Goal: Find specific page/section: Find specific page/section

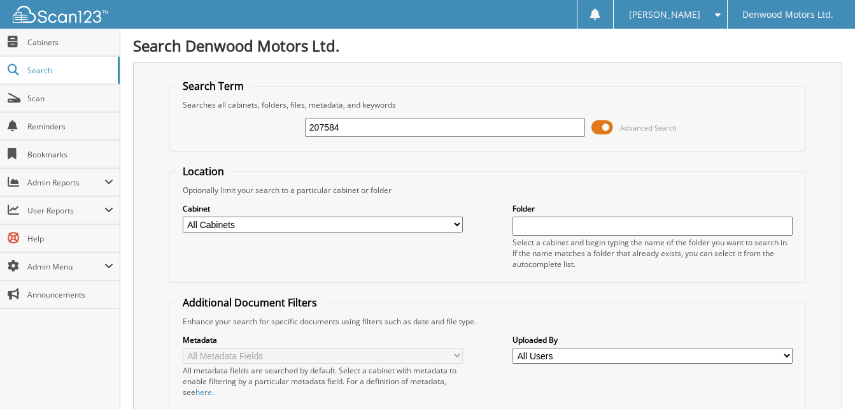
type input "207584"
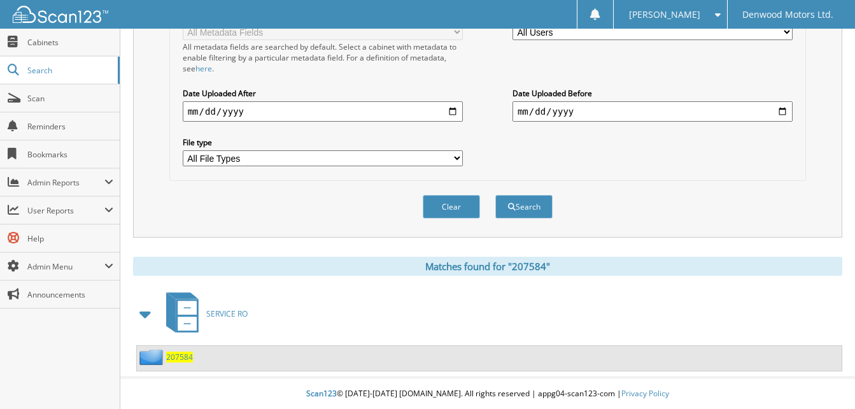
scroll to position [325, 0]
click at [177, 355] on span "207584" at bounding box center [179, 356] width 27 height 11
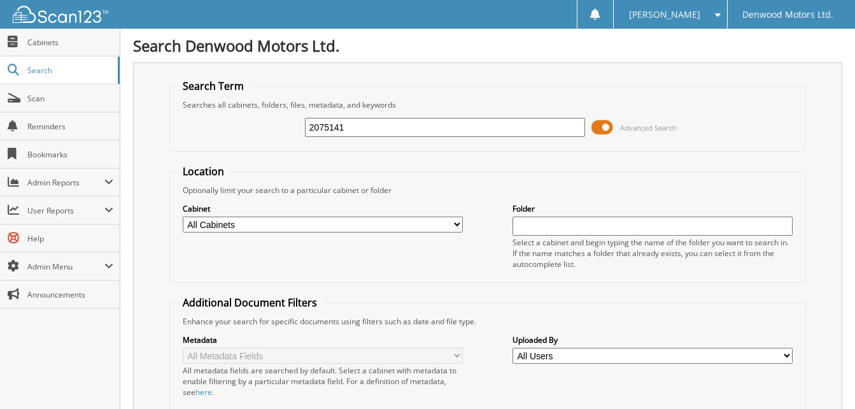
type input "2075141"
drag, startPoint x: 361, startPoint y: 124, endPoint x: 248, endPoint y: 138, distance: 114.1
click at [253, 136] on div "2075141 Advanced Search" at bounding box center [487, 127] width 623 height 34
type input "207511"
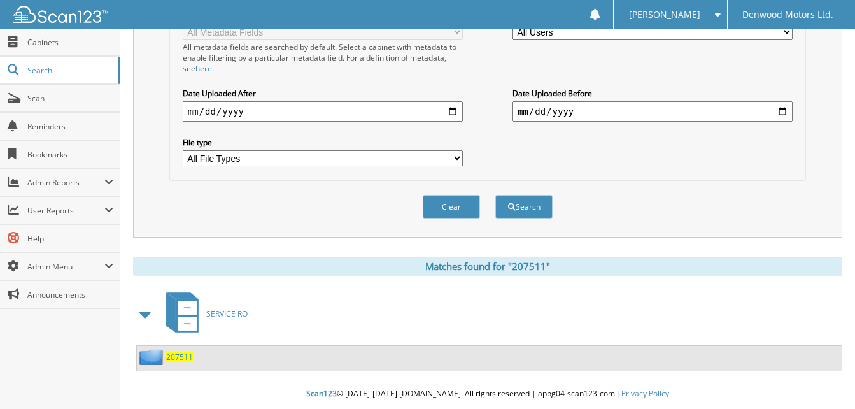
scroll to position [325, 0]
click at [179, 354] on span "207511" at bounding box center [179, 356] width 27 height 11
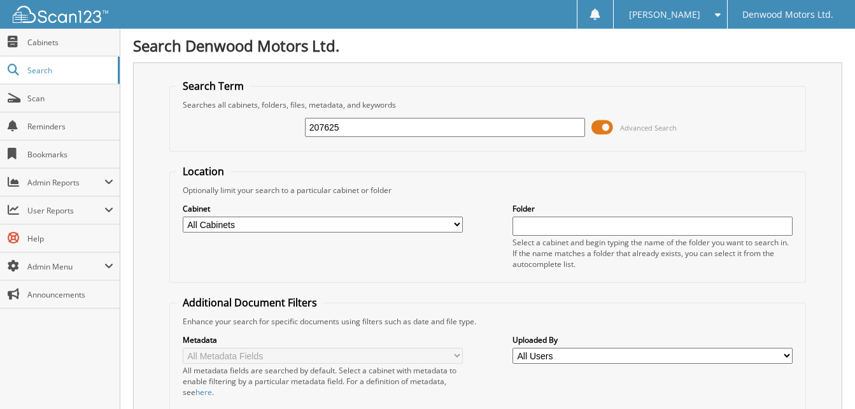
type input "207625"
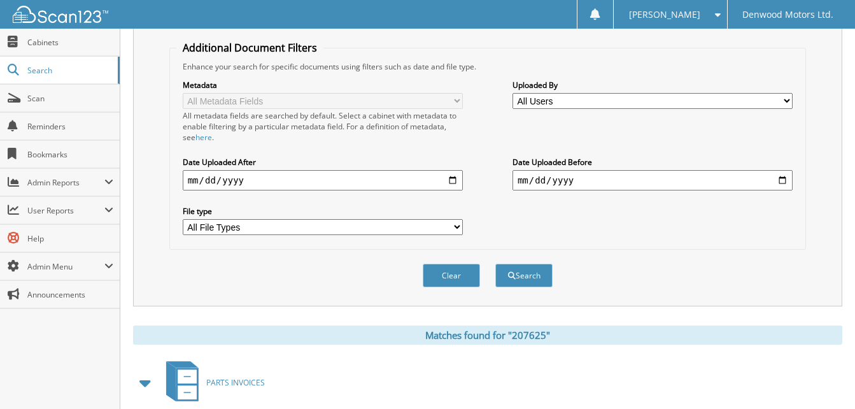
scroll to position [325, 0]
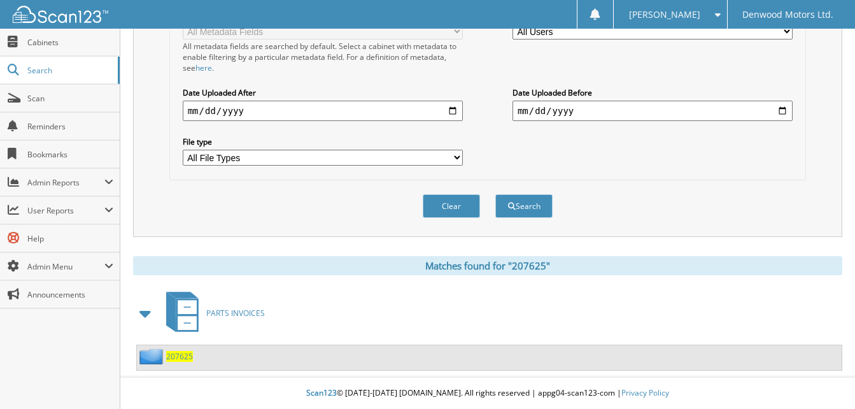
click at [181, 355] on span "207625" at bounding box center [179, 356] width 27 height 11
